Goal: Information Seeking & Learning: Find specific page/section

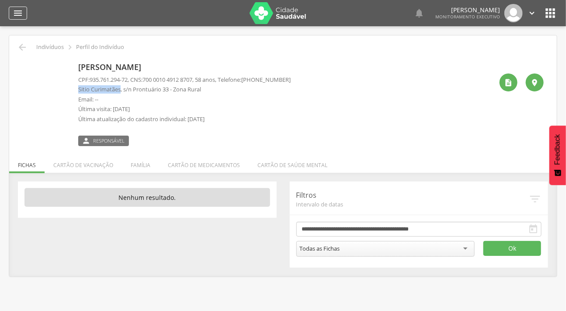
click at [19, 10] on icon "" at bounding box center [18, 13] width 10 height 10
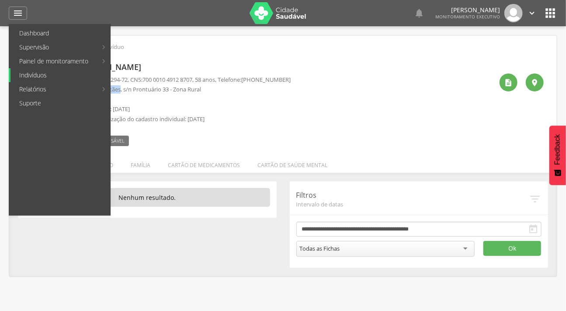
click at [51, 71] on link "Indivíduos" at bounding box center [60, 75] width 100 height 14
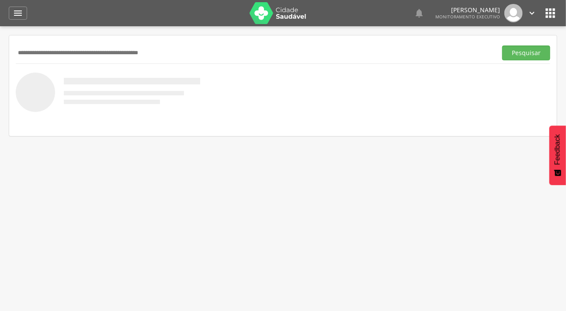
click at [73, 52] on input "text" at bounding box center [255, 52] width 478 height 15
type input "**********"
click at [502, 45] on button "Pesquisar" at bounding box center [526, 52] width 48 height 15
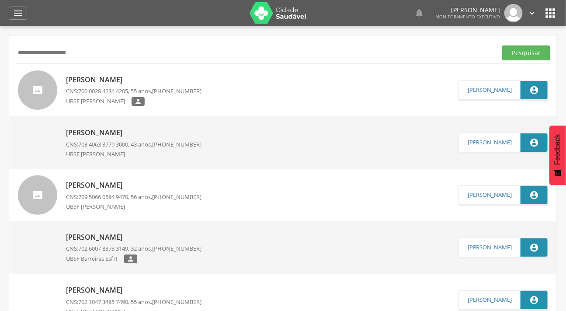
click at [52, 85] on div at bounding box center [37, 89] width 39 height 39
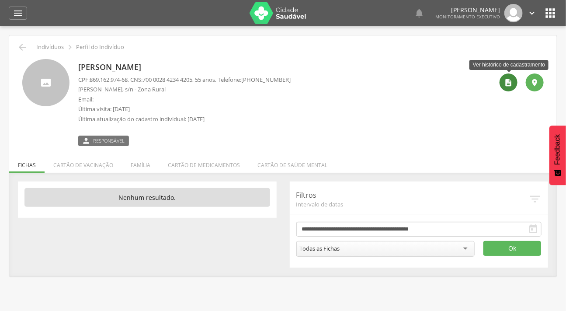
click at [507, 80] on icon "" at bounding box center [509, 82] width 9 height 9
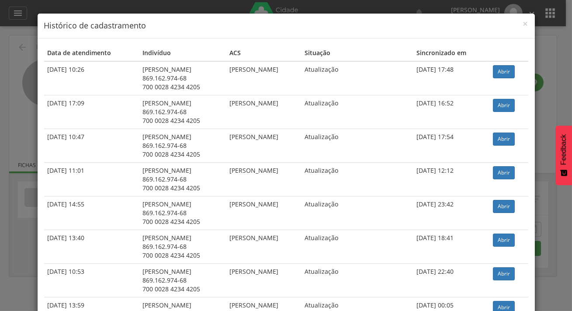
click at [501, 79] on td "Abrir" at bounding box center [509, 78] width 39 height 34
click at [499, 74] on link "Abrir" at bounding box center [504, 71] width 22 height 13
click at [523, 25] on span "×" at bounding box center [525, 23] width 5 height 12
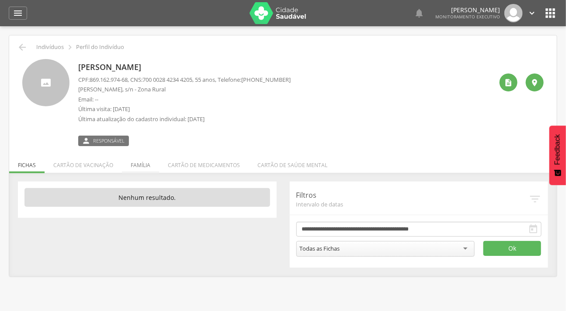
click at [144, 164] on li "Família" at bounding box center [140, 163] width 37 height 21
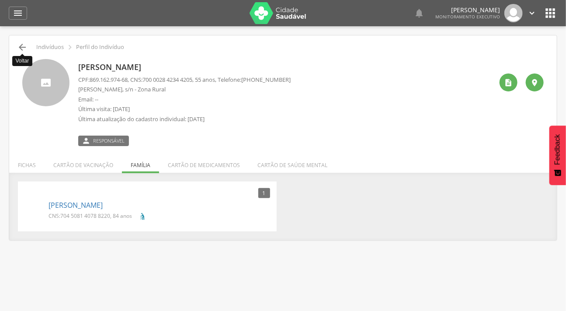
click at [17, 44] on icon "" at bounding box center [22, 47] width 10 height 10
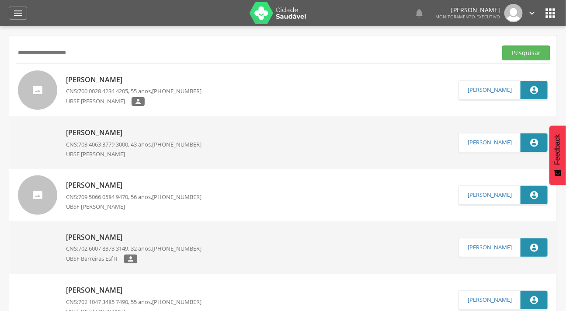
drag, startPoint x: 110, startPoint y: 50, endPoint x: 14, endPoint y: 48, distance: 96.2
click at [19, 17] on icon "" at bounding box center [18, 13] width 10 height 10
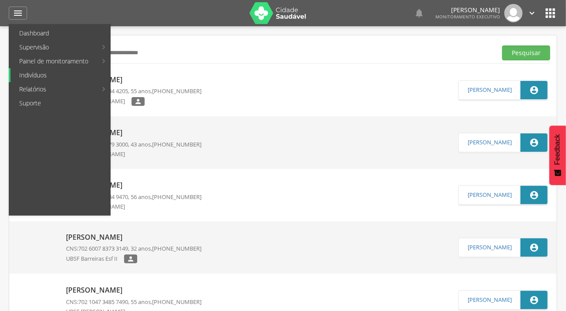
click at [39, 74] on link "Indivíduos" at bounding box center [60, 75] width 100 height 14
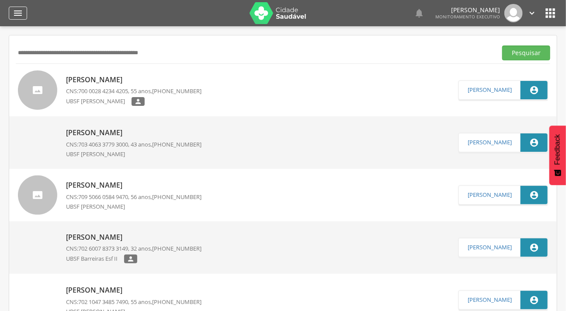
click at [17, 7] on div "" at bounding box center [18, 13] width 18 height 13
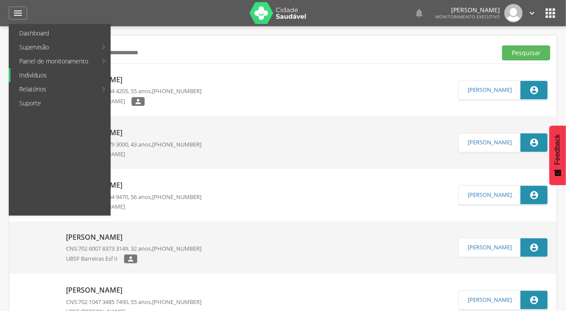
click at [42, 77] on link "Indivíduos" at bounding box center [60, 75] width 100 height 14
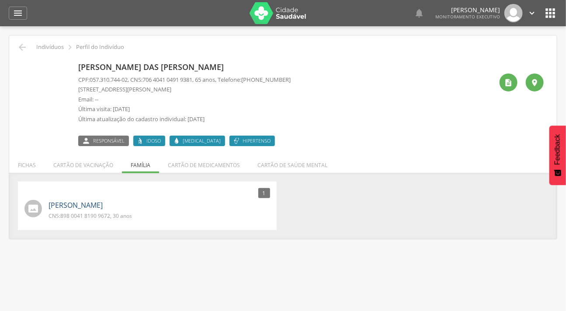
click at [55, 205] on link "[PERSON_NAME]" at bounding box center [76, 205] width 54 height 10
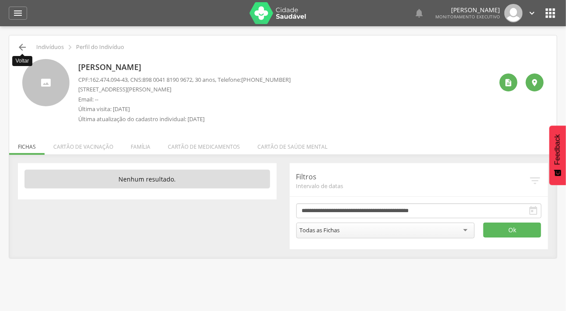
click at [22, 45] on icon "" at bounding box center [22, 47] width 10 height 10
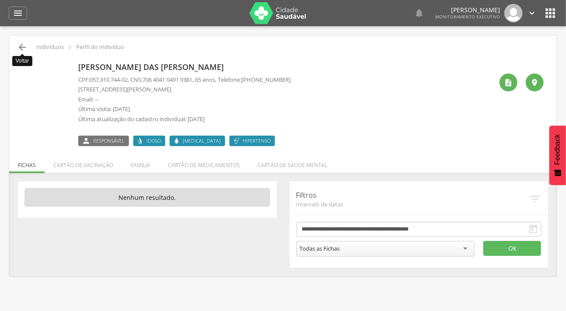
click at [22, 45] on icon "" at bounding box center [22, 47] width 10 height 10
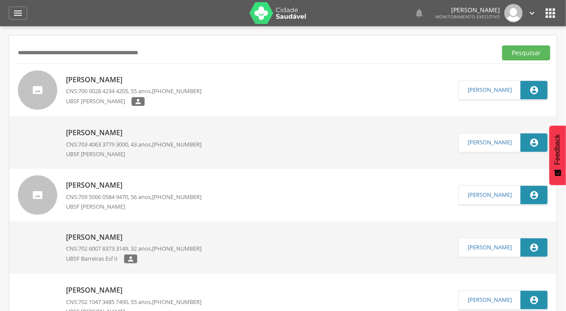
click at [109, 53] on input "text" at bounding box center [255, 52] width 478 height 15
click at [502, 45] on button "Pesquisar" at bounding box center [526, 52] width 48 height 15
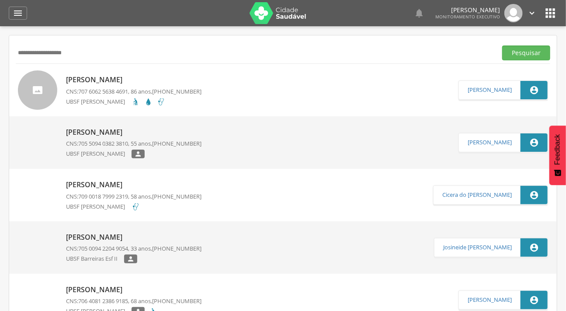
drag, startPoint x: 87, startPoint y: 57, endPoint x: 52, endPoint y: 55, distance: 35.9
click at [52, 55] on input "**********" at bounding box center [255, 52] width 478 height 15
click at [90, 58] on input "**********" at bounding box center [255, 52] width 478 height 15
type input "*"
type input "**********"
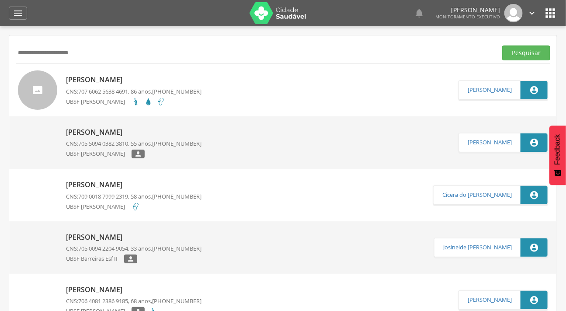
click at [502, 45] on button "Pesquisar" at bounding box center [526, 52] width 48 height 15
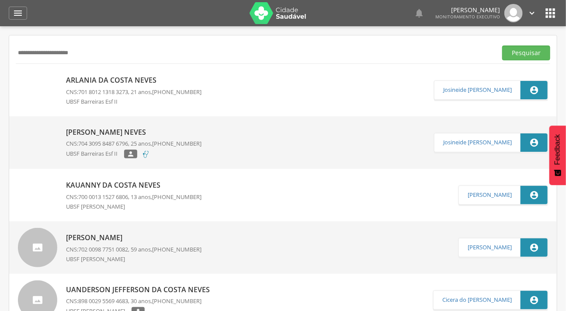
click at [128, 83] on p "Arlania da Costa Neves" at bounding box center [134, 80] width 136 height 10
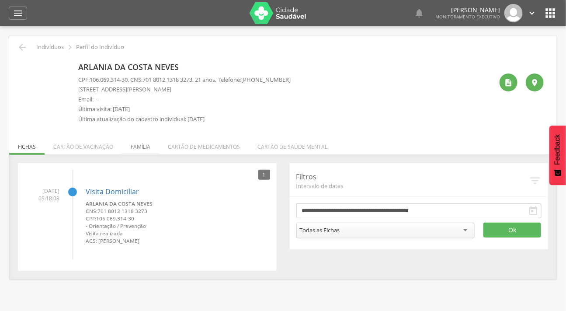
click at [137, 151] on li "Família" at bounding box center [140, 144] width 37 height 21
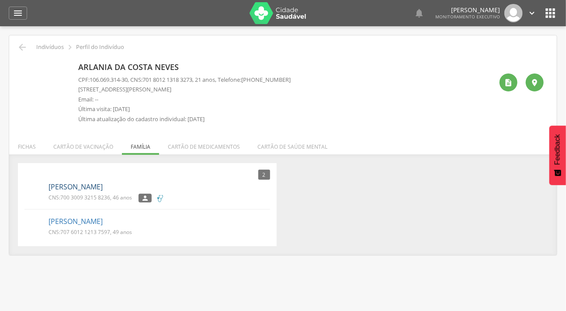
click at [93, 188] on link "[PERSON_NAME]" at bounding box center [76, 187] width 54 height 10
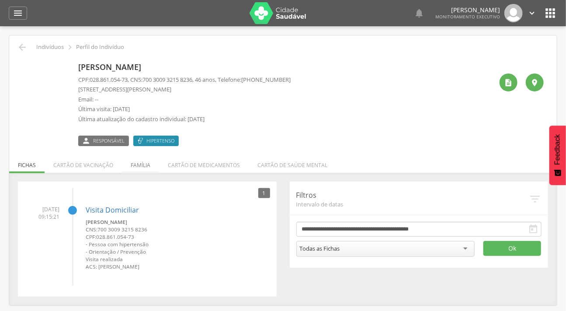
click at [134, 167] on li "Família" at bounding box center [140, 163] width 37 height 21
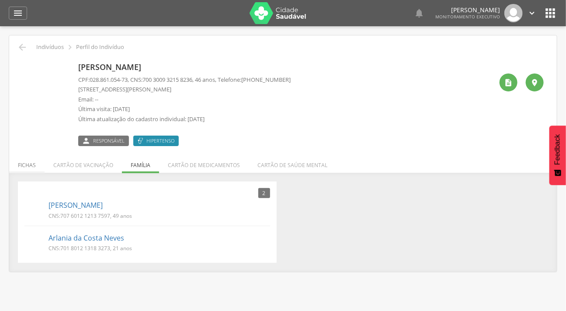
click at [26, 168] on li "Fichas" at bounding box center [26, 163] width 35 height 21
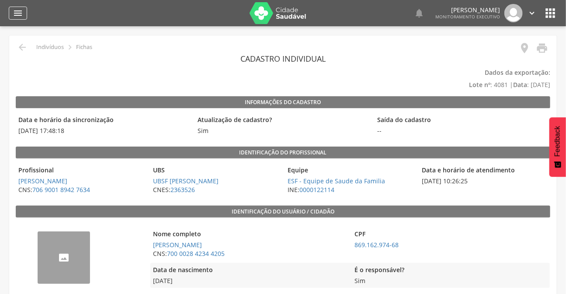
click at [21, 10] on icon "" at bounding box center [18, 13] width 10 height 10
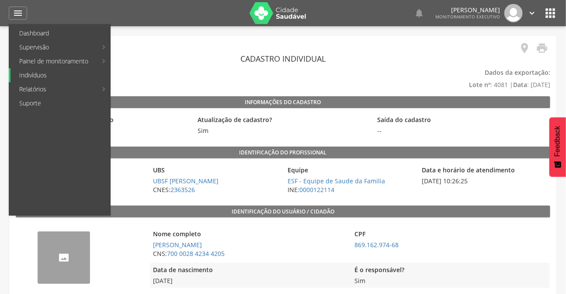
click at [44, 78] on link "Indivíduos" at bounding box center [60, 75] width 100 height 14
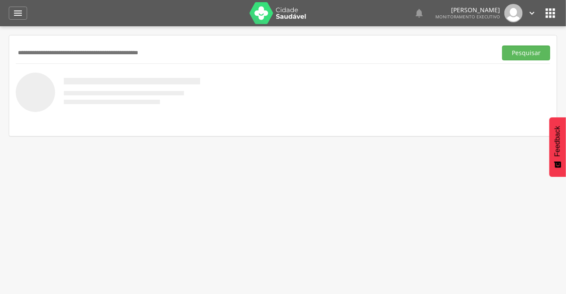
click at [50, 51] on input "text" at bounding box center [255, 52] width 478 height 15
type input "**********"
click at [502, 45] on button "Pesquisar" at bounding box center [526, 52] width 48 height 15
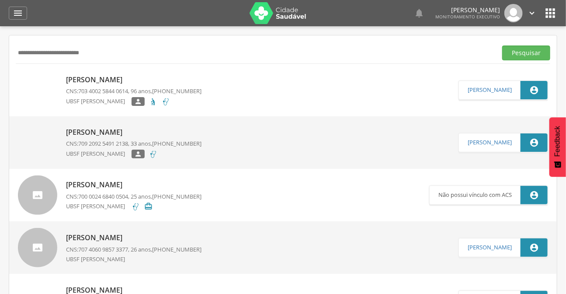
click at [64, 72] on link "Cloves Pereira do Nascimento CNS: 703 4002 5844 0614 , 96 anos, (83) 99999-9999…" at bounding box center [238, 89] width 441 height 39
type input "**********"
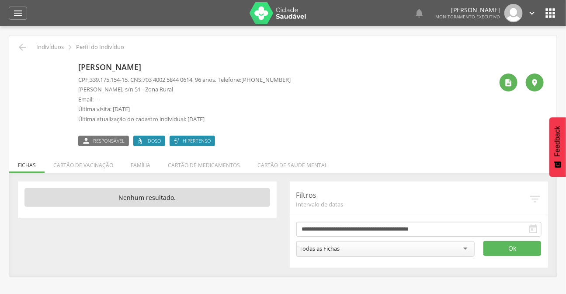
click at [22, 64] on img at bounding box center [22, 64] width 0 height 0
click at [135, 166] on li "Família" at bounding box center [140, 163] width 37 height 21
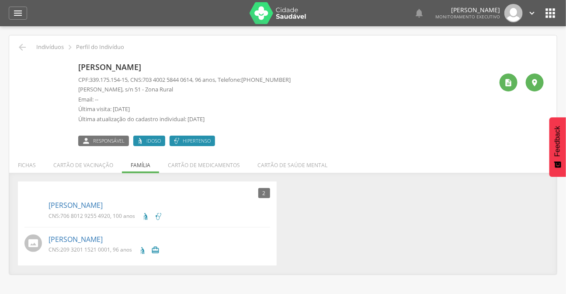
click at [24, 205] on img at bounding box center [24, 205] width 0 height 0
click at [83, 207] on link "Margarida Pereira de Lima" at bounding box center [76, 205] width 54 height 10
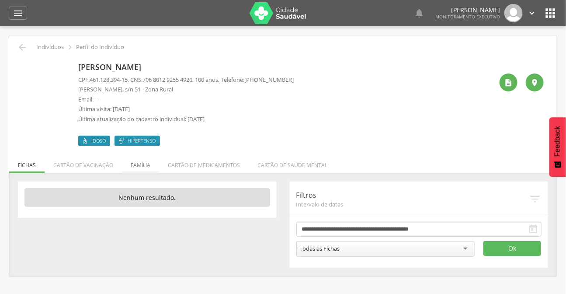
click at [138, 166] on li "Família" at bounding box center [140, 163] width 37 height 21
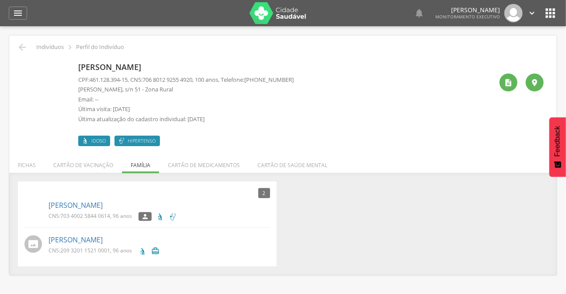
click at [99, 232] on div "Severina Emília de Lima CNS: 209 3201 1521 0001 , 96 anos " at bounding box center [160, 244] width 222 height 25
click at [100, 239] on link "Severina Emília de Lima" at bounding box center [76, 240] width 54 height 10
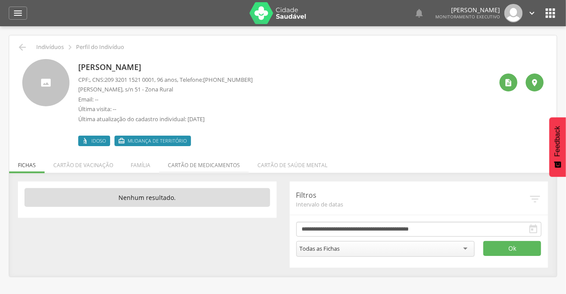
click at [194, 164] on li "Cartão de medicamentos" at bounding box center [204, 163] width 90 height 21
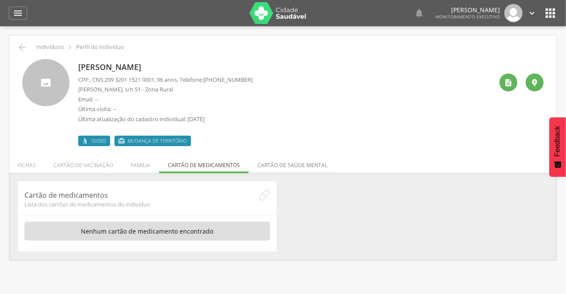
click at [261, 162] on li "Cartão de saúde mental" at bounding box center [292, 163] width 87 height 21
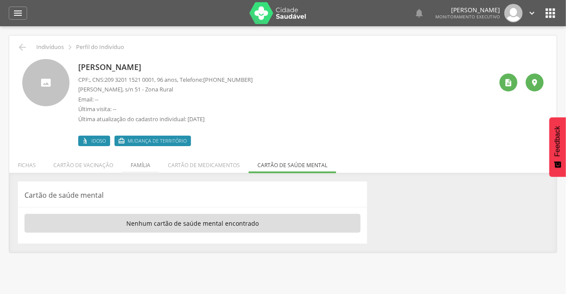
click at [134, 163] on li "Família" at bounding box center [140, 163] width 37 height 21
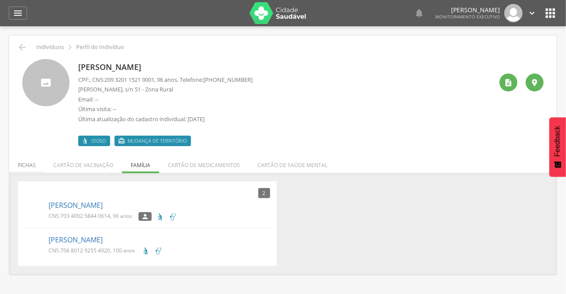
click at [37, 158] on li "Fichas" at bounding box center [26, 163] width 35 height 21
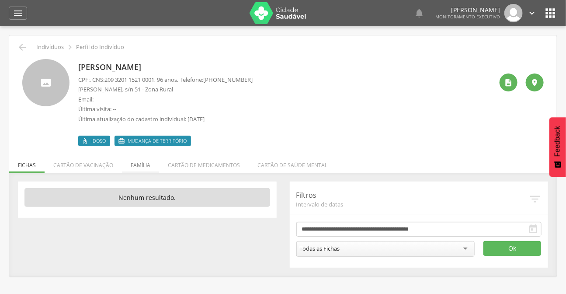
click at [131, 162] on li "Família" at bounding box center [140, 163] width 37 height 21
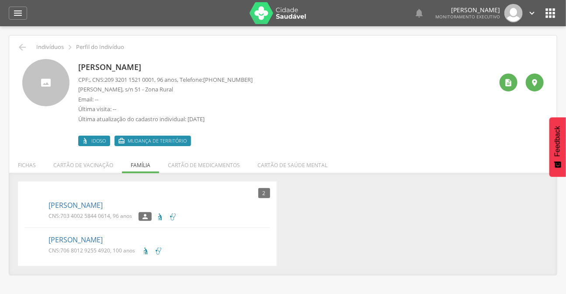
click at [24, 240] on img at bounding box center [24, 240] width 0 height 0
click at [61, 237] on link "Margarida Pereira de Lima" at bounding box center [76, 240] width 54 height 10
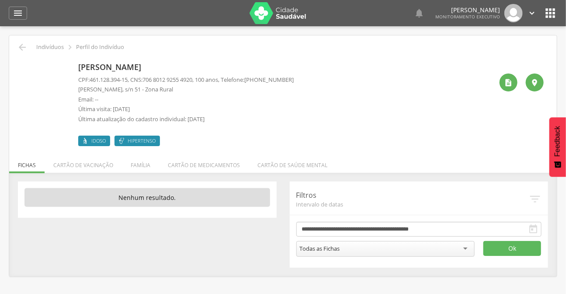
click at [22, 64] on img at bounding box center [22, 64] width 0 height 0
click at [25, 44] on icon "" at bounding box center [22, 47] width 10 height 10
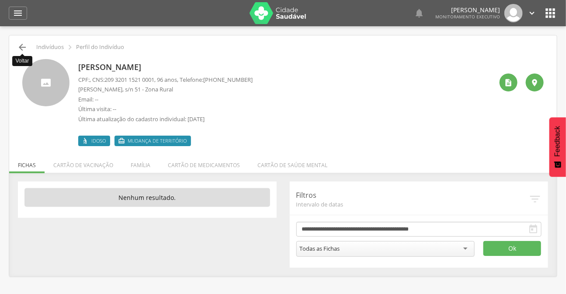
click at [22, 50] on icon "" at bounding box center [22, 47] width 10 height 10
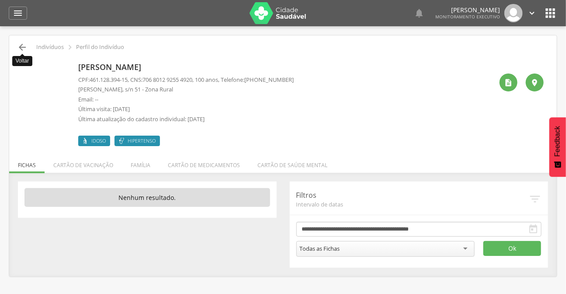
click at [18, 47] on icon "" at bounding box center [22, 47] width 10 height 10
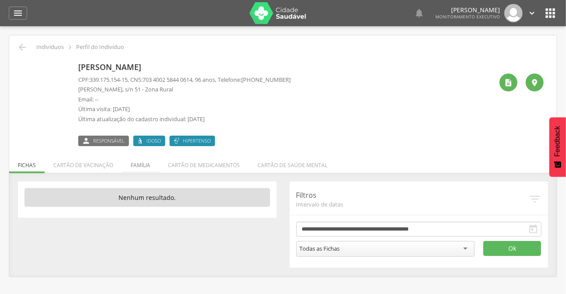
click at [132, 163] on li "Família" at bounding box center [140, 163] width 37 height 21
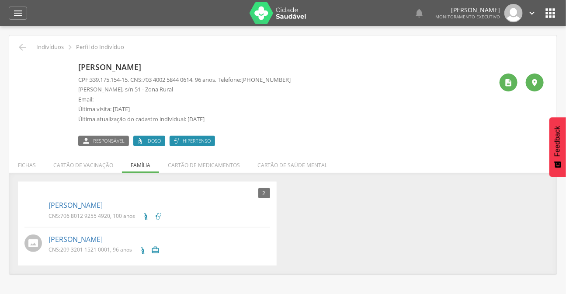
drag, startPoint x: 209, startPoint y: 71, endPoint x: 209, endPoint y: 87, distance: 16.2
click at [209, 87] on div "Cloves Pereira do Nascimento CPF: 339.175.154-15 , CNS: 703 4002 5844 0614 , 96…" at bounding box center [184, 102] width 212 height 87
click at [209, 87] on p "Sítio Campos, s/n 51 - Zona Rural" at bounding box center [184, 89] width 212 height 8
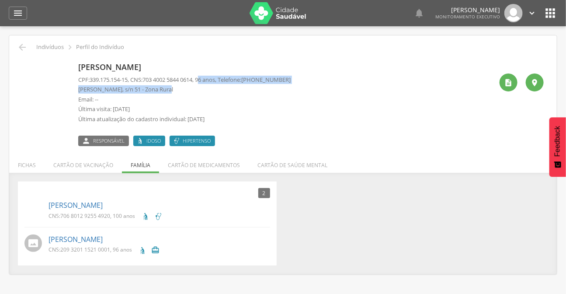
drag, startPoint x: 207, startPoint y: 77, endPoint x: 208, endPoint y: 87, distance: 11.0
click at [208, 87] on div "CPF: 339.175.154-15 , CNS: 703 4002 5844 0614 , 96 anos, Telefone: (83) 99999-9…" at bounding box center [184, 102] width 212 height 52
click at [213, 88] on p "Sítio Campos, s/n 51 - Zona Rural" at bounding box center [184, 89] width 212 height 8
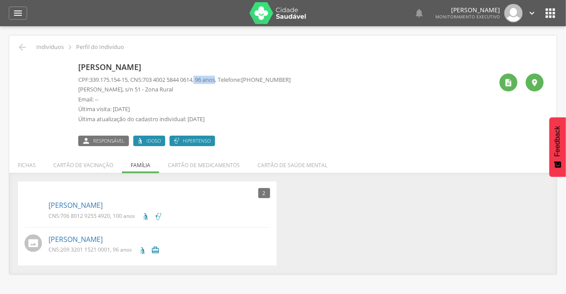
drag, startPoint x: 225, startPoint y: 78, endPoint x: 203, endPoint y: 76, distance: 22.0
click at [203, 76] on p "CPF: 339.175.154-15 , CNS: 703 4002 5844 0614 , 96 anos, Telefone: (83) 99999-9…" at bounding box center [184, 80] width 212 height 8
click at [216, 66] on p "Cloves Pereira do Nascimento" at bounding box center [184, 67] width 212 height 11
click at [514, 84] on div "" at bounding box center [509, 82] width 18 height 18
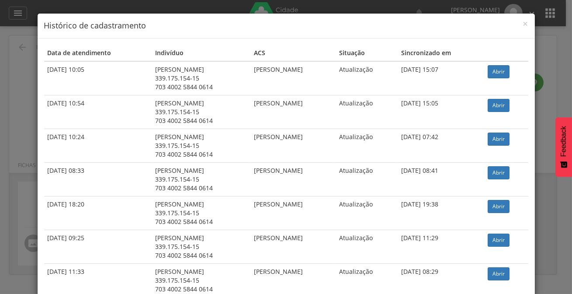
click at [504, 70] on link "Abrir" at bounding box center [499, 71] width 22 height 13
click at [498, 106] on link "Abrir" at bounding box center [499, 105] width 22 height 13
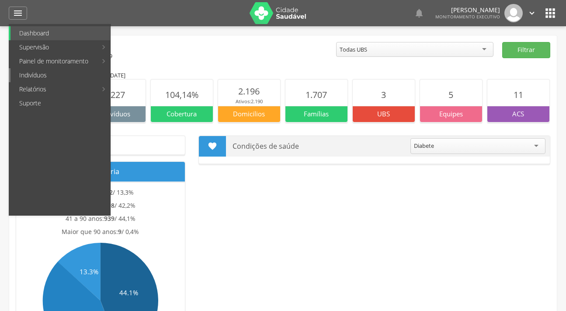
click at [33, 72] on link "Indivíduos" at bounding box center [60, 75] width 100 height 14
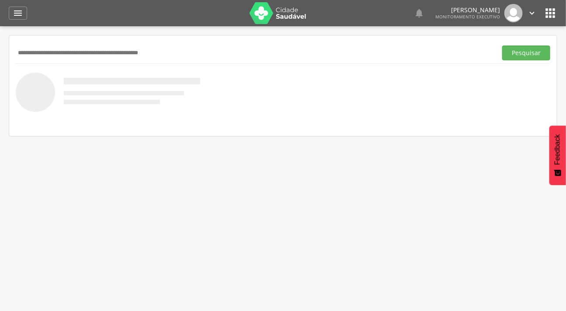
click at [46, 50] on input "text" at bounding box center [255, 52] width 478 height 15
type input "**********"
click at [502, 45] on button "Pesquisar" at bounding box center [526, 52] width 48 height 15
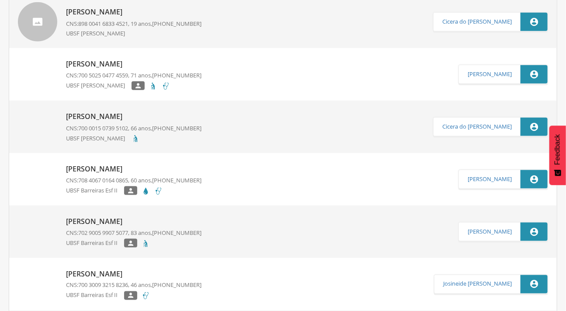
scroll to position [1788, 0]
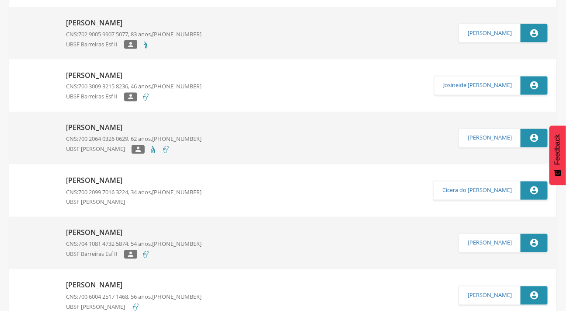
click at [157, 74] on p "[PERSON_NAME]" at bounding box center [134, 75] width 136 height 10
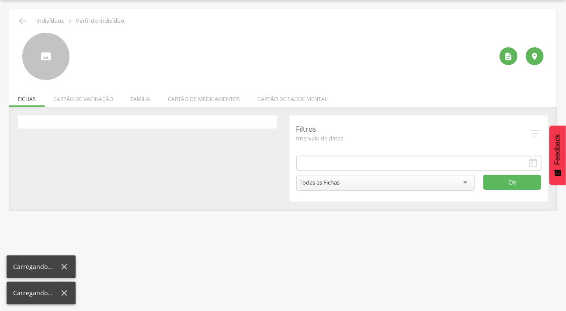
type input "**********"
